Goal: Connect with others: Connect with others

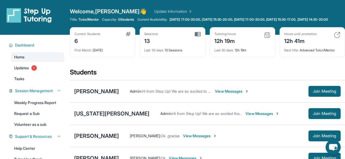
scroll to position [89, 0]
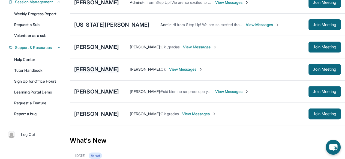
click at [97, 73] on div "[PERSON_NAME]" at bounding box center [96, 70] width 45 height 8
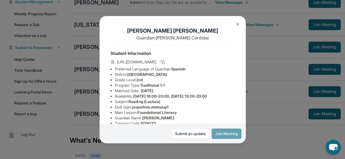
click at [214, 132] on button "Join Meeting" at bounding box center [227, 134] width 30 height 10
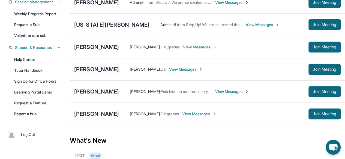
click at [100, 71] on div "[PERSON_NAME]" at bounding box center [96, 70] width 45 height 8
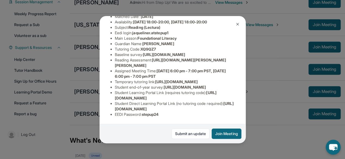
scroll to position [86, 114]
drag, startPoint x: 156, startPoint y: 69, endPoint x: 130, endPoint y: 79, distance: 27.7
click at [130, 79] on div "[PERSON_NAME] Guardian: [PERSON_NAME] Student Information [URL][DOMAIN_NAME] Pr…" at bounding box center [172, 80] width 146 height 128
copy span "[URL][DOMAIN_NAME][PERSON_NAME][PERSON_NAME]"
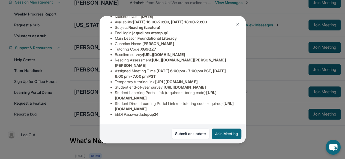
drag, startPoint x: 189, startPoint y: 83, endPoint x: 153, endPoint y: 91, distance: 36.7
click at [153, 91] on div "[PERSON_NAME] Guardian: [PERSON_NAME] Student Information [URL][DOMAIN_NAME] Pr…" at bounding box center [172, 80] width 146 height 128
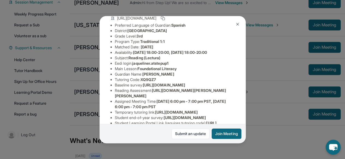
scroll to position [44, 2]
click at [235, 24] on img at bounding box center [237, 24] width 4 height 4
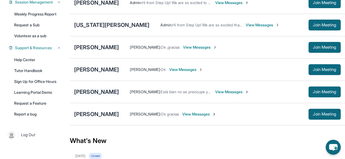
click at [118, 95] on div "[PERSON_NAME]" at bounding box center [96, 92] width 45 height 8
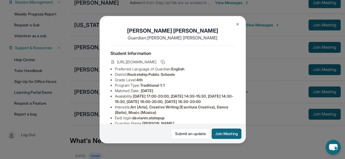
click at [51, 127] on div "[PERSON_NAME] Guardian: [PERSON_NAME] Student Information [URL][DOMAIN_NAME] Pr…" at bounding box center [172, 79] width 345 height 159
